Goal: Navigation & Orientation: Find specific page/section

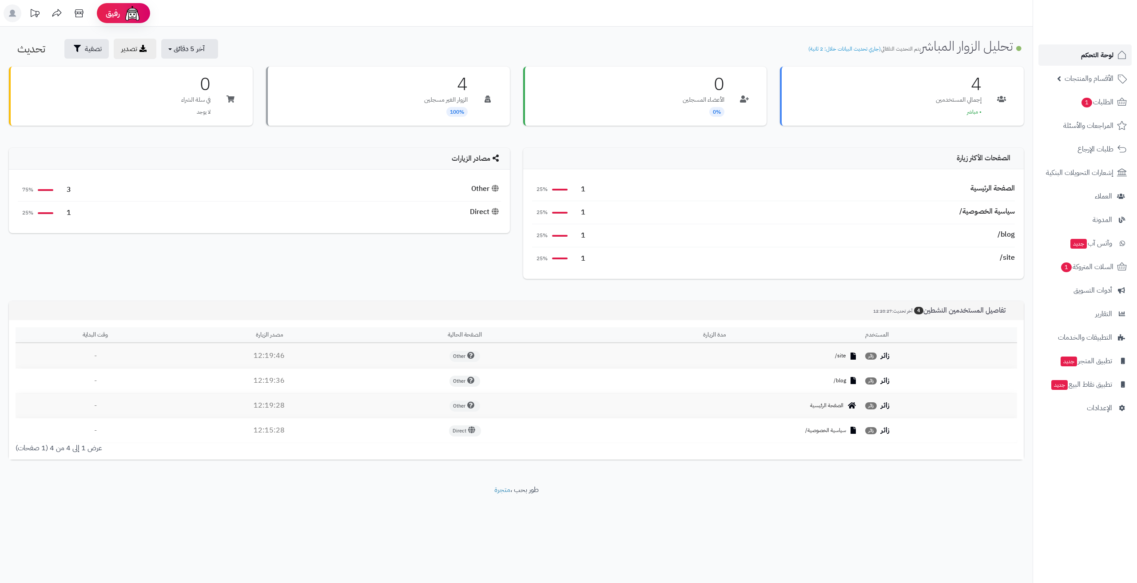
click at [1076, 50] on link "لوحة التحكم" at bounding box center [1085, 54] width 93 height 21
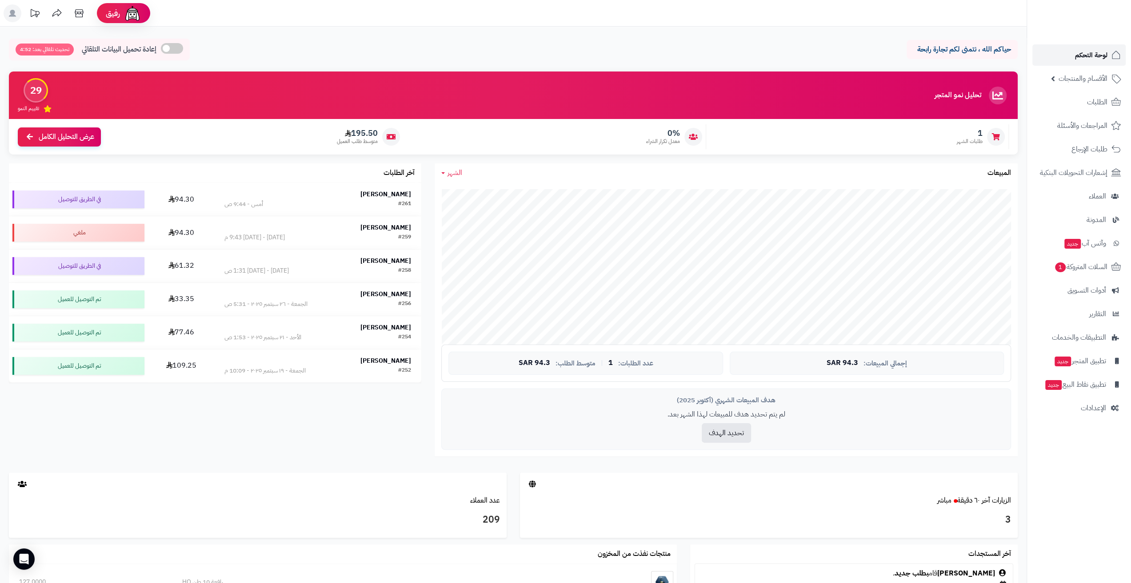
click at [1057, 51] on link "لوحة التحكم" at bounding box center [1078, 54] width 93 height 21
